Goal: Communication & Community: Answer question/provide support

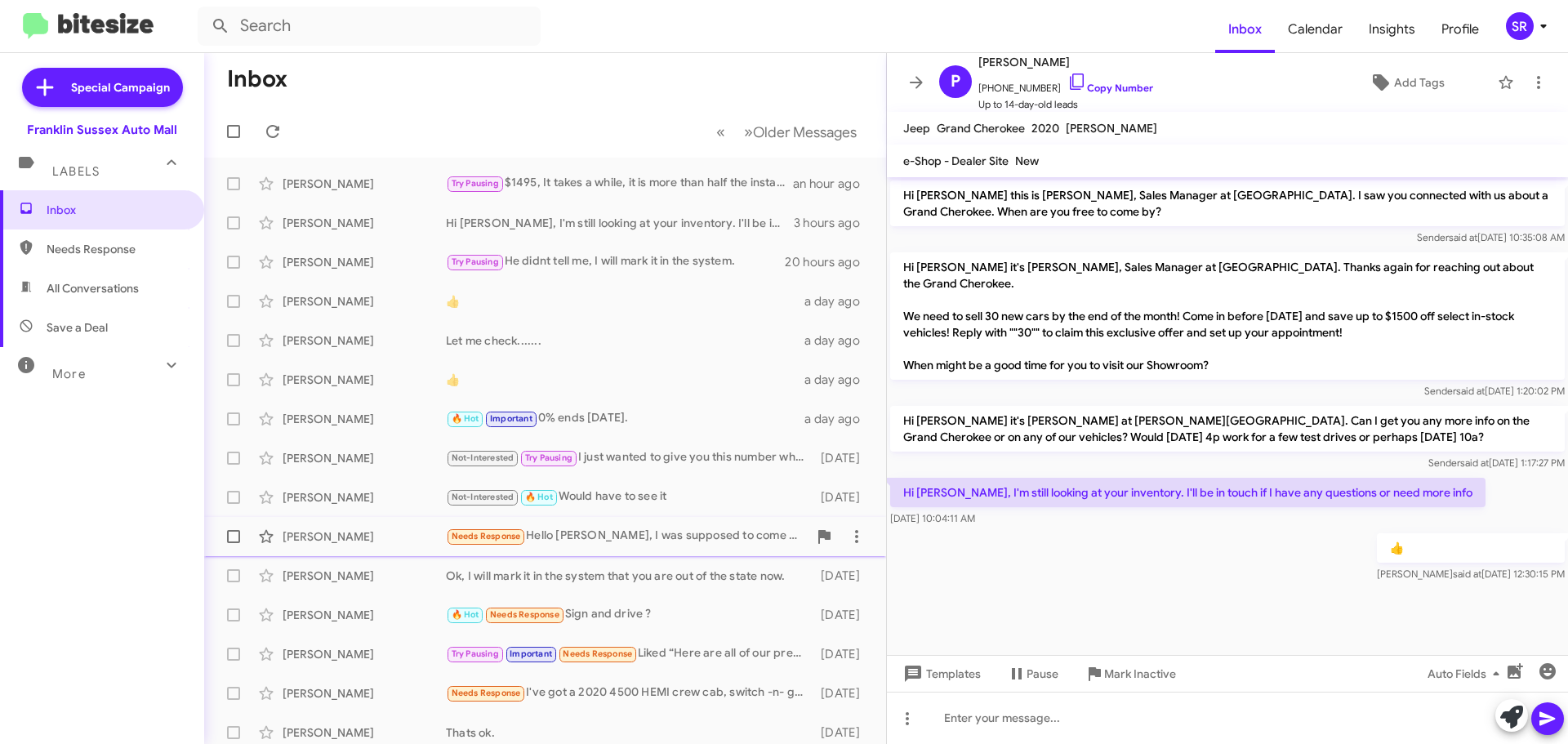
click at [596, 532] on div "Needs Response Hello [PERSON_NAME], I was supposed to come in a few weeks ago b…" at bounding box center [627, 536] width 362 height 19
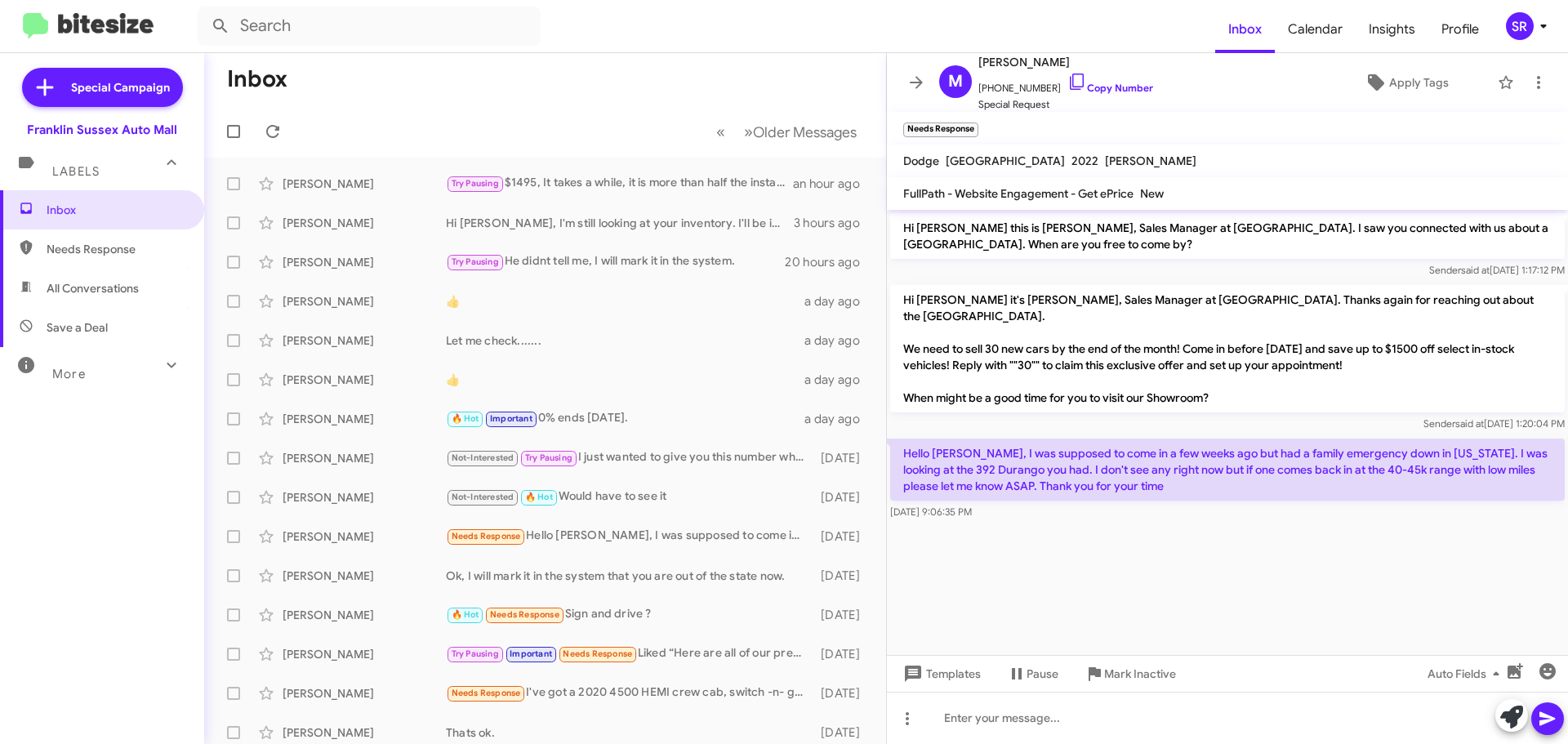
click at [96, 252] on span "Needs Response" at bounding box center [116, 249] width 139 height 16
type input "in:needs-response"
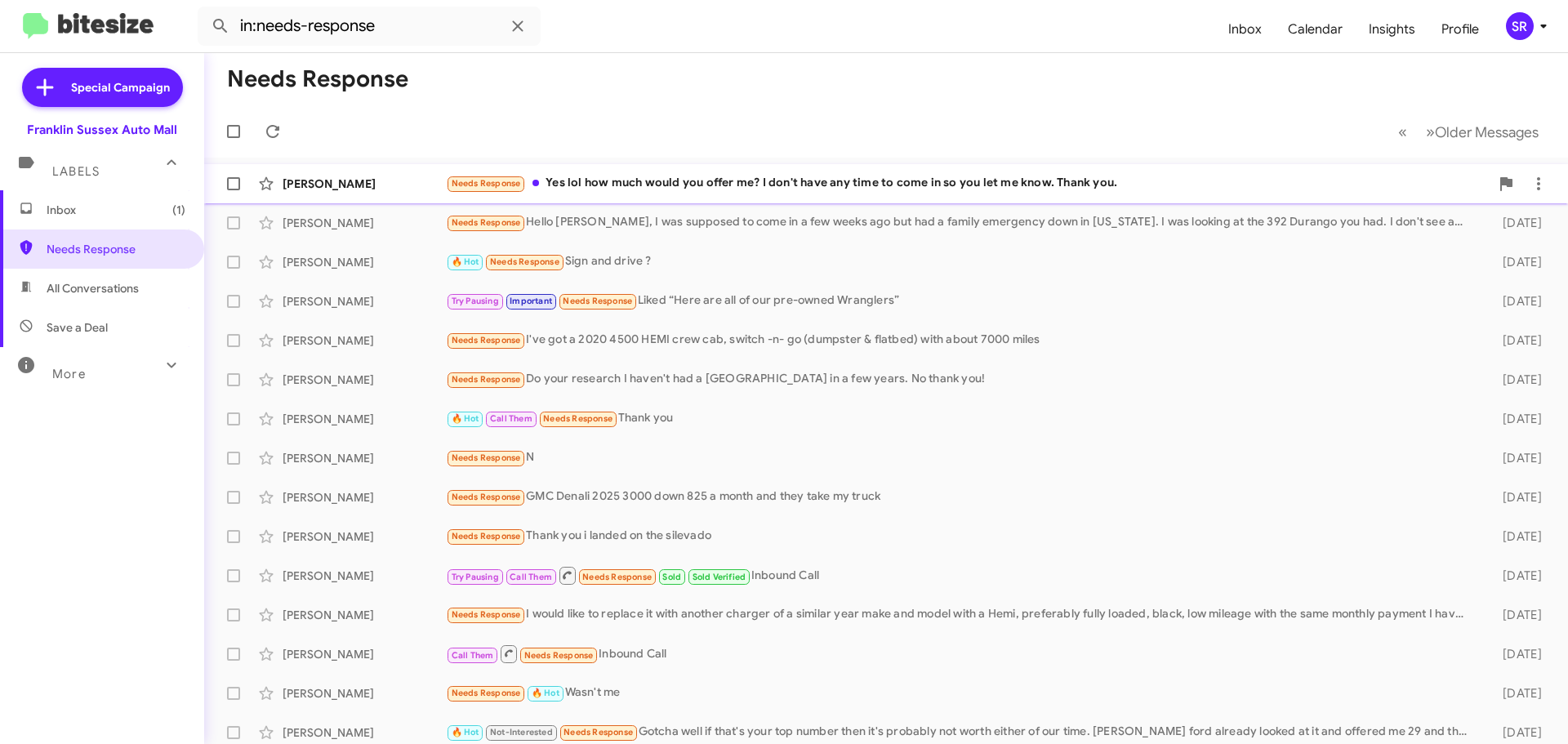
click at [654, 188] on div "Needs Response Yes lol how much would you offer me? I don't have any time to co…" at bounding box center [967, 183] width 1044 height 19
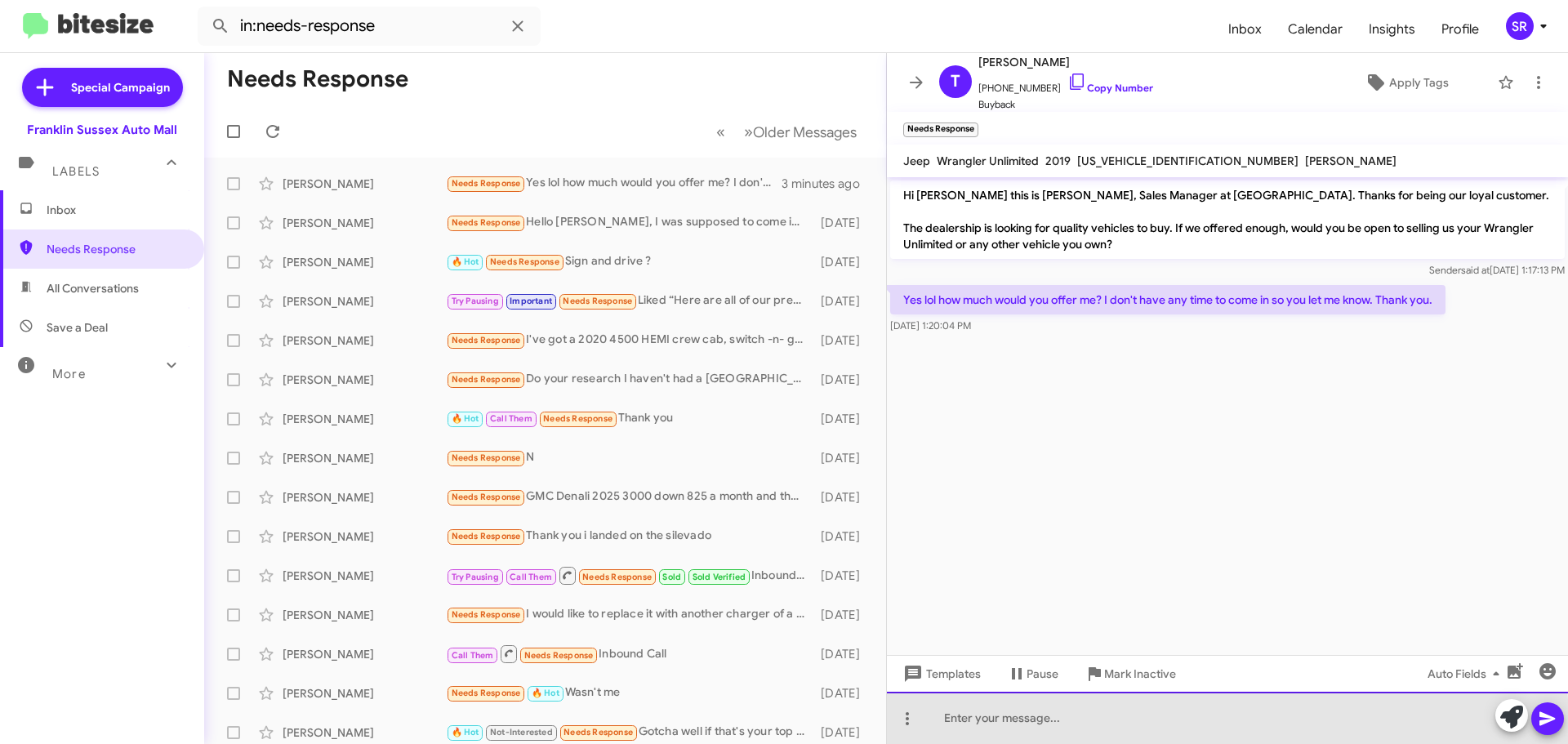
click at [1095, 725] on div at bounding box center [1227, 718] width 681 height 52
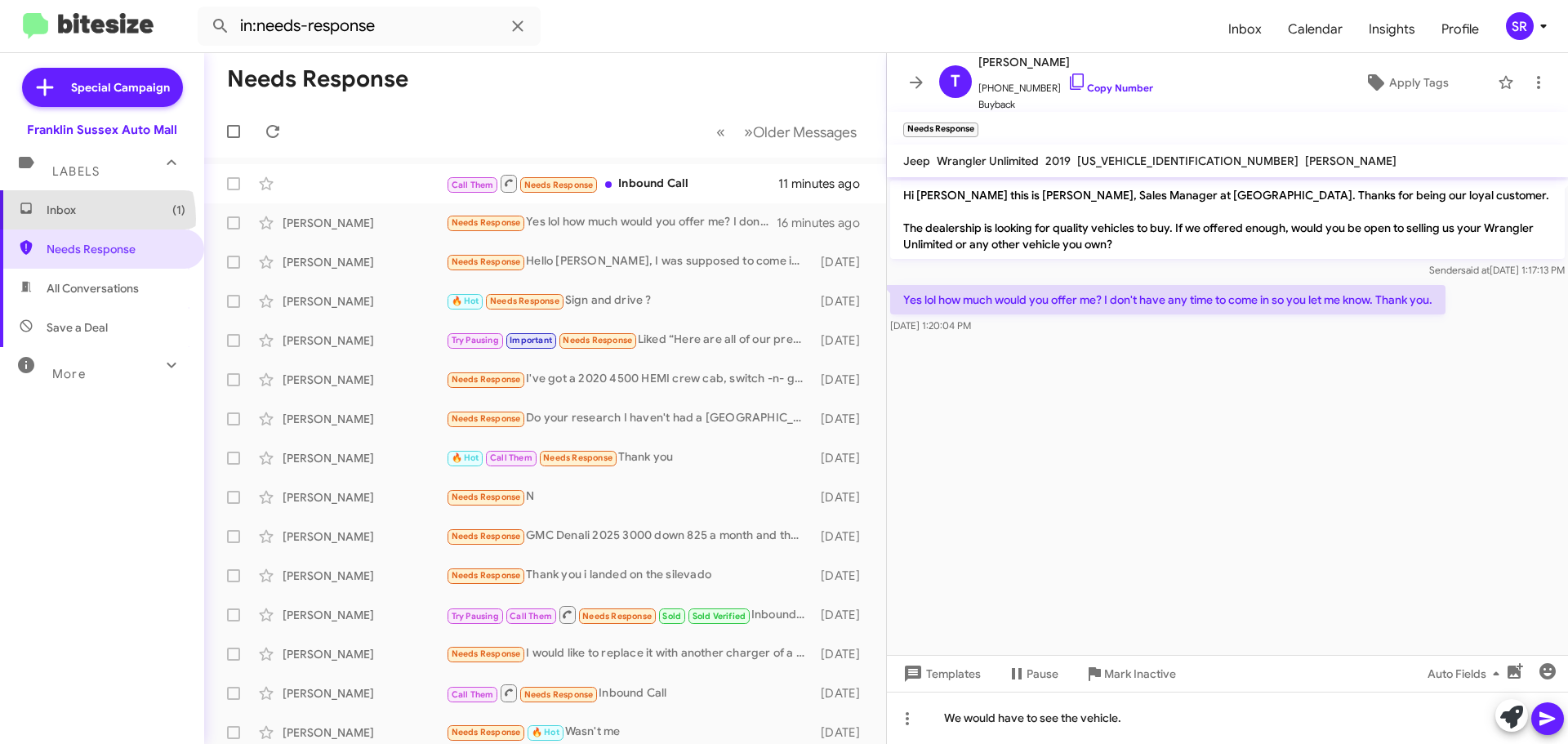
click at [87, 219] on span "Inbox (1)" at bounding box center [102, 210] width 204 height 39
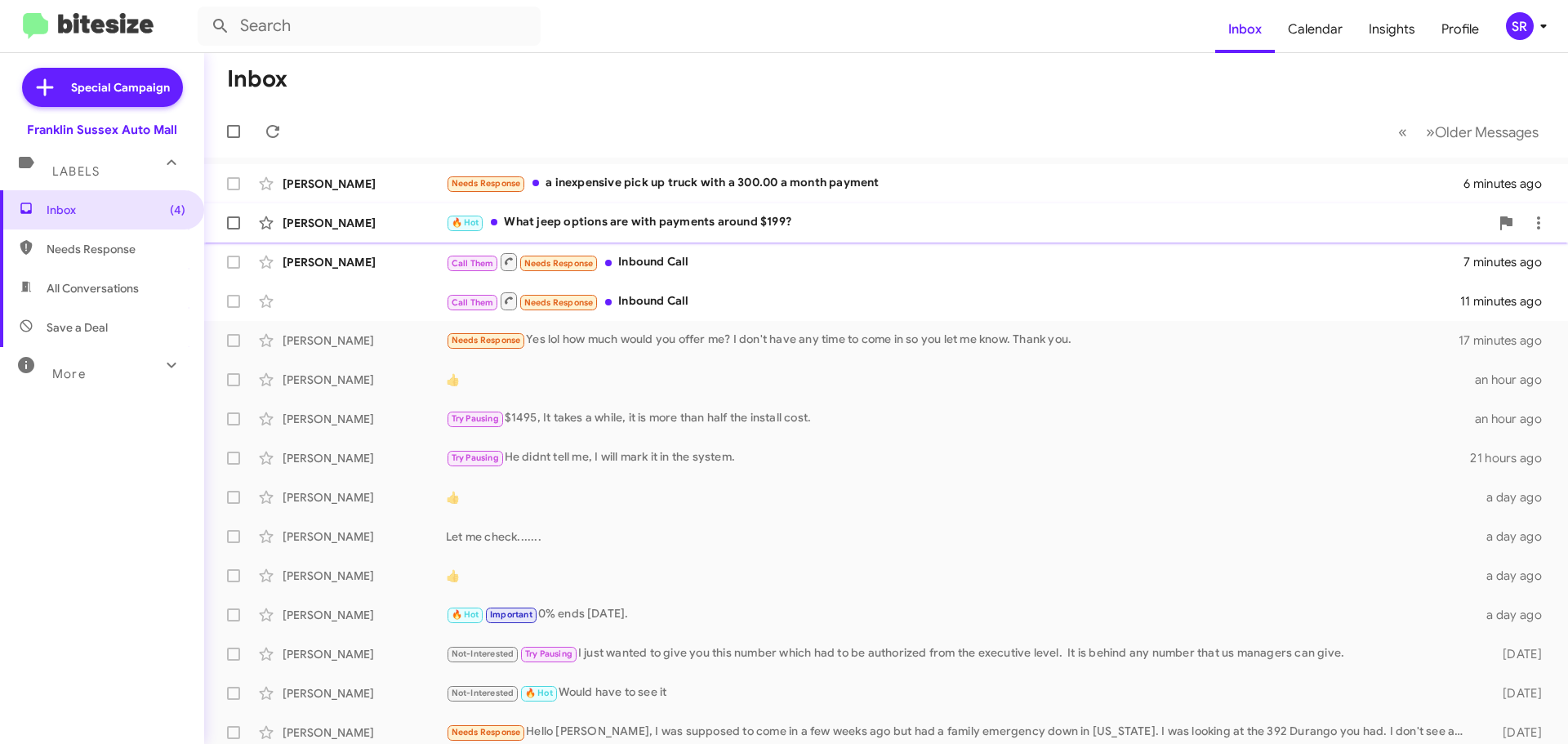
click at [620, 228] on div "🔥 Hot What jeep options are with payments around $199?" at bounding box center [967, 222] width 1044 height 19
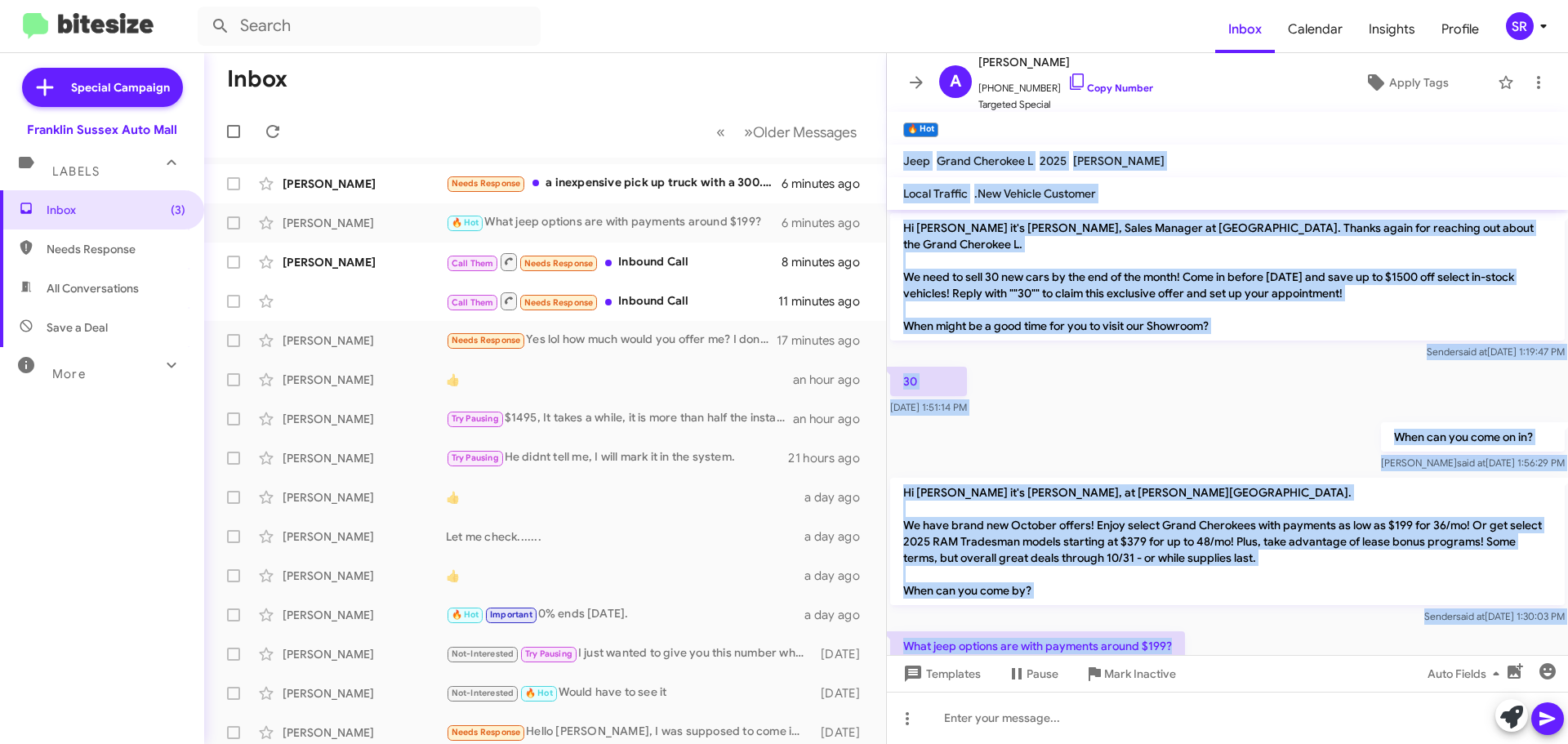
drag, startPoint x: 1176, startPoint y: 596, endPoint x: 903, endPoint y: 155, distance: 518.7
click at [903, 155] on div "A [PERSON_NAME] [PHONE_NUMBER] Copy Number Targeted Special Apply Tags 🔥 Hot × …" at bounding box center [1227, 398] width 681 height 691
copy div "Jeep Grand Cherokee L 2025 [PERSON_NAME] Local Traffic .New Vehicle Customer Hi…"
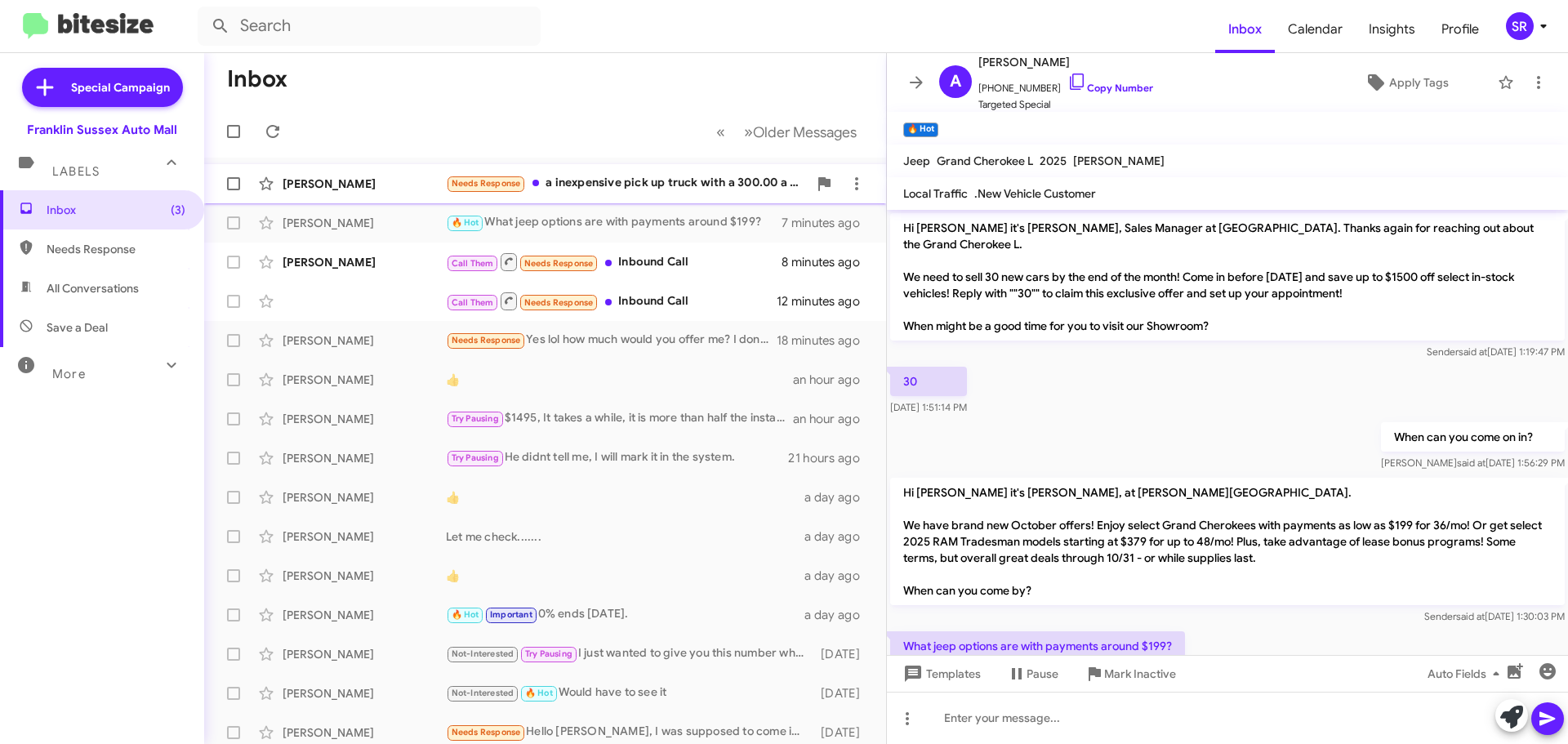
click at [592, 178] on div "Needs Response a inexpensive pick up truck with a 300.00 a month payment" at bounding box center [627, 183] width 362 height 19
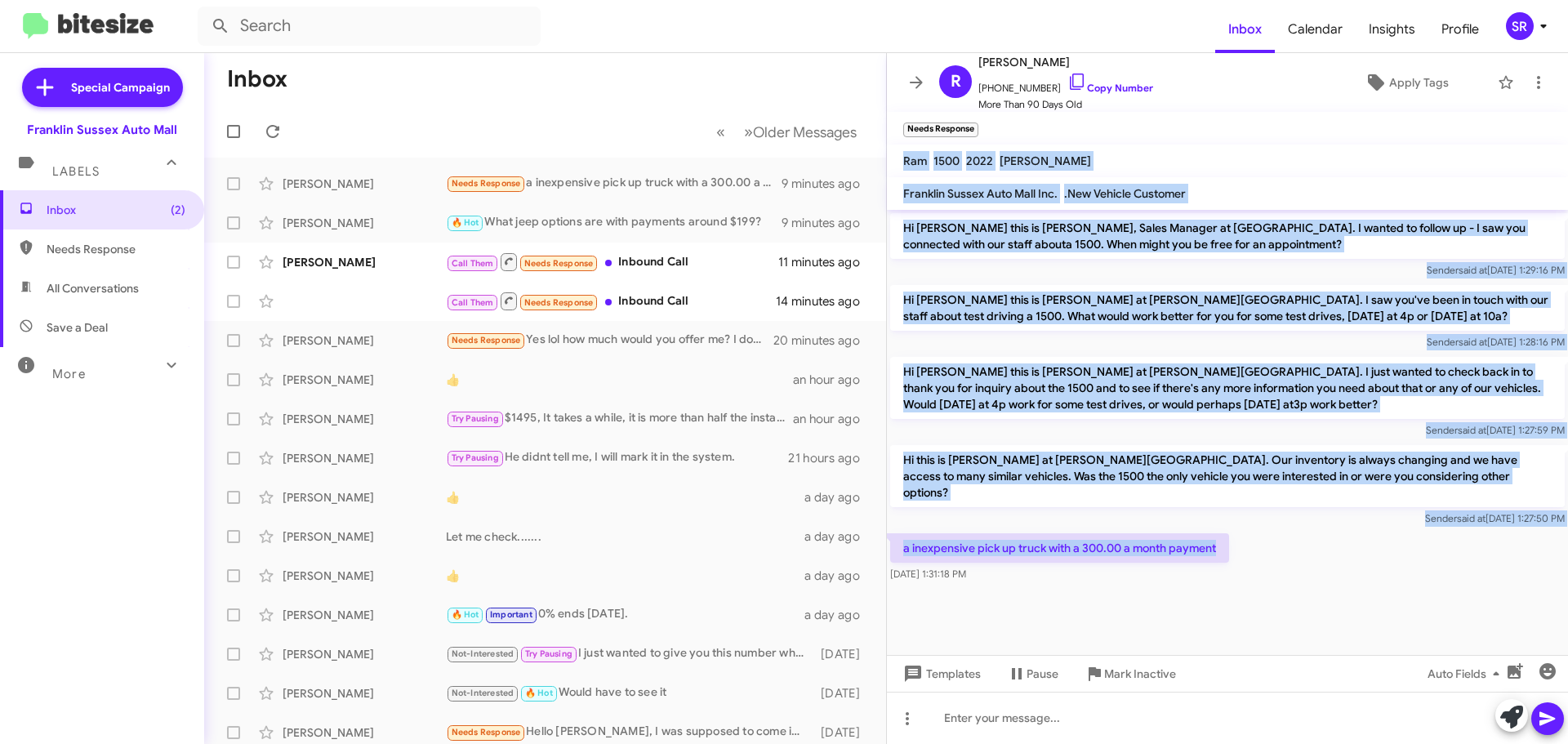
drag, startPoint x: 1223, startPoint y: 531, endPoint x: 888, endPoint y: 160, distance: 499.9
click at [888, 160] on div "R [PERSON_NAME] [PHONE_NUMBER] Copy Number More Than 90 Days Old Apply Tags Nee…" at bounding box center [1227, 398] width 681 height 691
copy div "Ram 1500 2022 [PERSON_NAME] Sussex Auto Mall Inc. .New Vehicle Customer Hi [PER…"
